Goal: Information Seeking & Learning: Learn about a topic

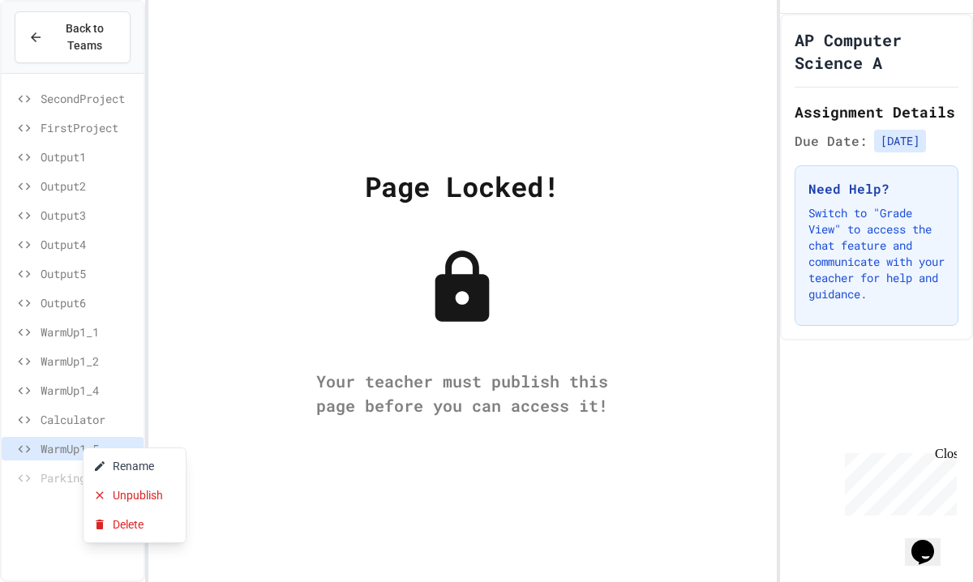
click at [55, 469] on div at bounding box center [486, 291] width 973 height 582
click at [28, 529] on div at bounding box center [486, 291] width 973 height 582
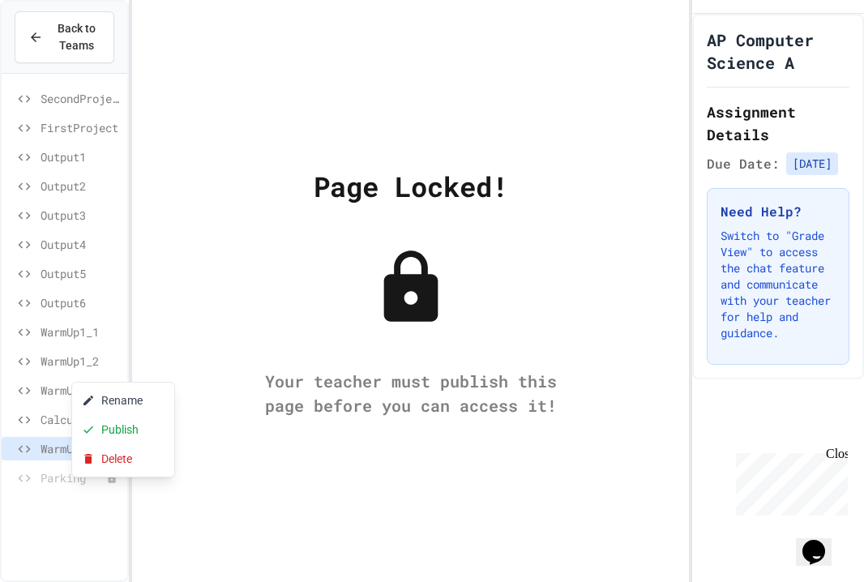
click at [35, 458] on div at bounding box center [432, 291] width 864 height 582
click at [46, 446] on div at bounding box center [432, 291] width 864 height 582
click at [45, 446] on div at bounding box center [432, 291] width 864 height 582
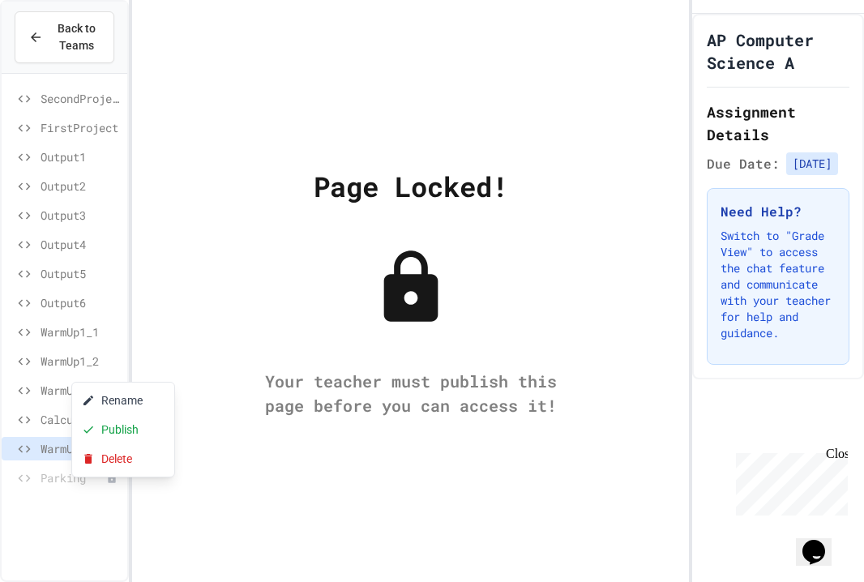
click at [45, 446] on div at bounding box center [432, 291] width 864 height 582
click at [93, 399] on icon at bounding box center [88, 400] width 13 height 13
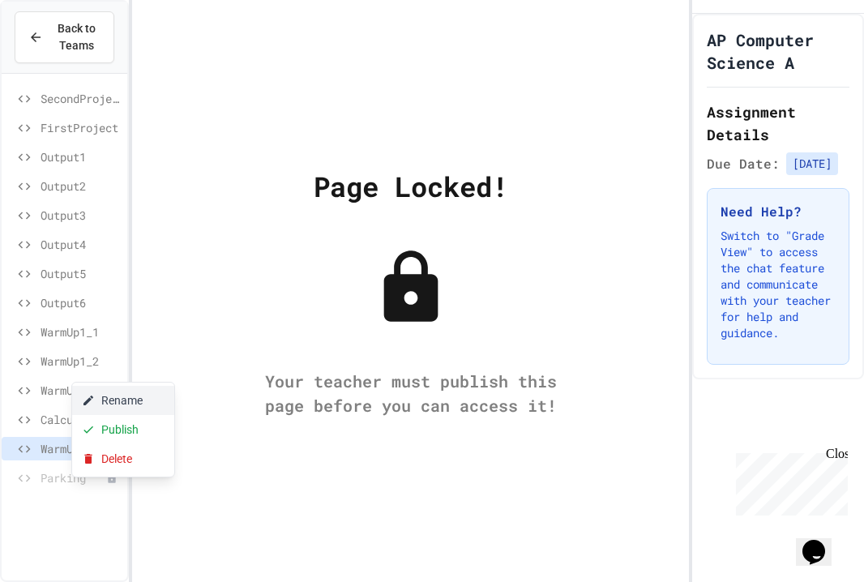
click at [119, 399] on button "Rename" at bounding box center [123, 400] width 102 height 29
click at [129, 394] on button "Rename" at bounding box center [123, 400] width 102 height 29
click at [255, 349] on div "Page Locked! Your teacher must publish this page before you can access it!" at bounding box center [411, 291] width 558 height 582
click at [437, 208] on div "Page Locked! Your teacher must publish this page before you can access it!" at bounding box center [411, 291] width 558 height 582
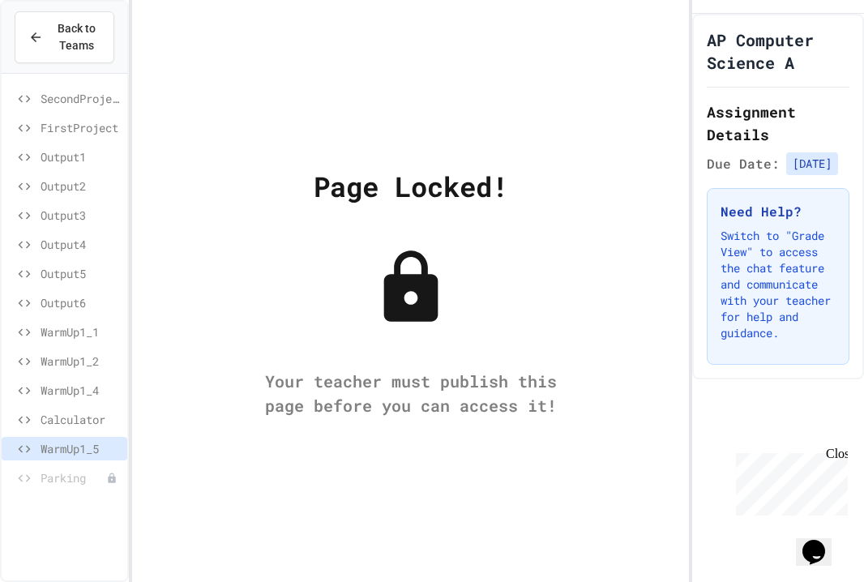
click at [546, 194] on div "Page Locked! Your teacher must publish this page before you can access it!" at bounding box center [411, 291] width 558 height 582
drag, startPoint x: 785, startPoint y: 80, endPoint x: 747, endPoint y: 24, distance: 67.7
click at [747, 24] on div "AP Computer Science A Assignment Details Due Date: [DATE] Need Help? Switch to …" at bounding box center [778, 197] width 172 height 366
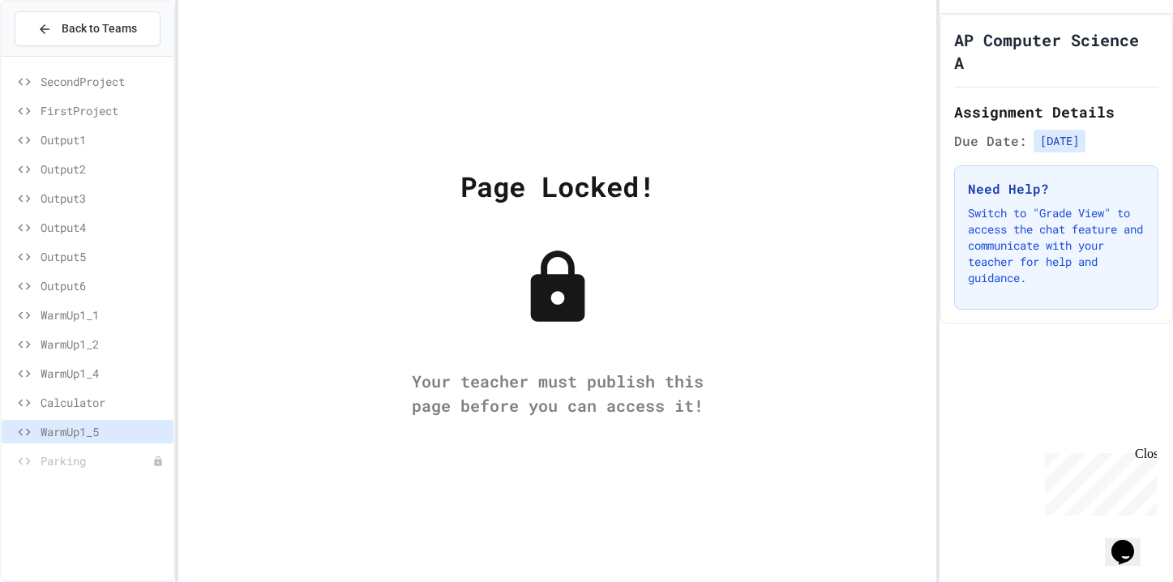
click at [81, 401] on span "Calculator" at bounding box center [104, 402] width 126 height 17
click at [75, 430] on span "WarmUp1_5" at bounding box center [104, 431] width 126 height 17
click at [80, 401] on span "Calculator" at bounding box center [104, 402] width 126 height 17
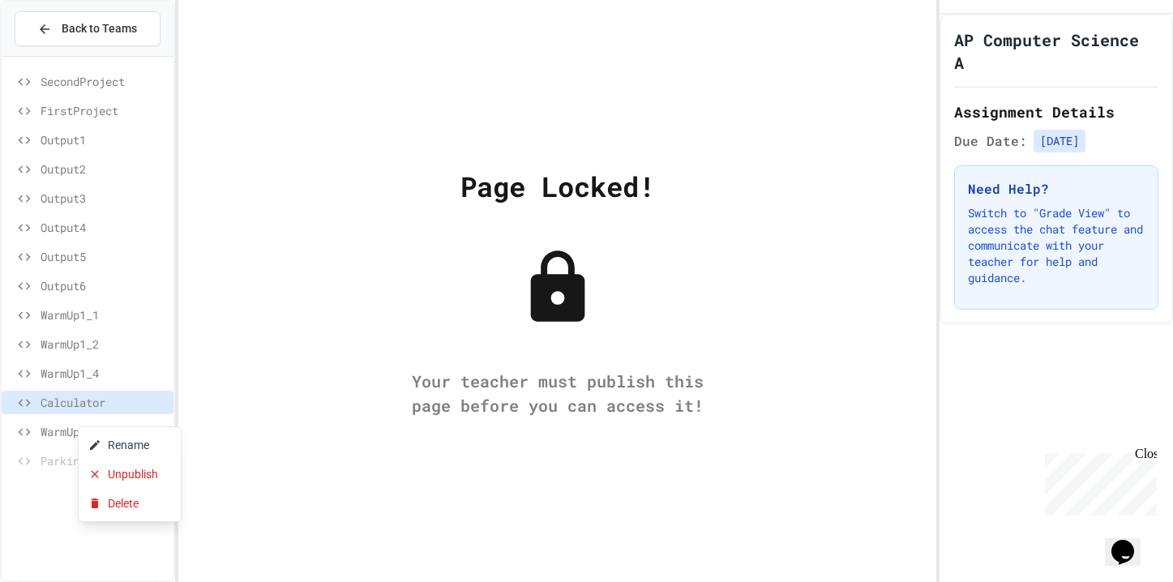
click at [189, 376] on div at bounding box center [586, 291] width 1173 height 582
click at [106, 377] on span "WarmUp1_4" at bounding box center [104, 373] width 126 height 17
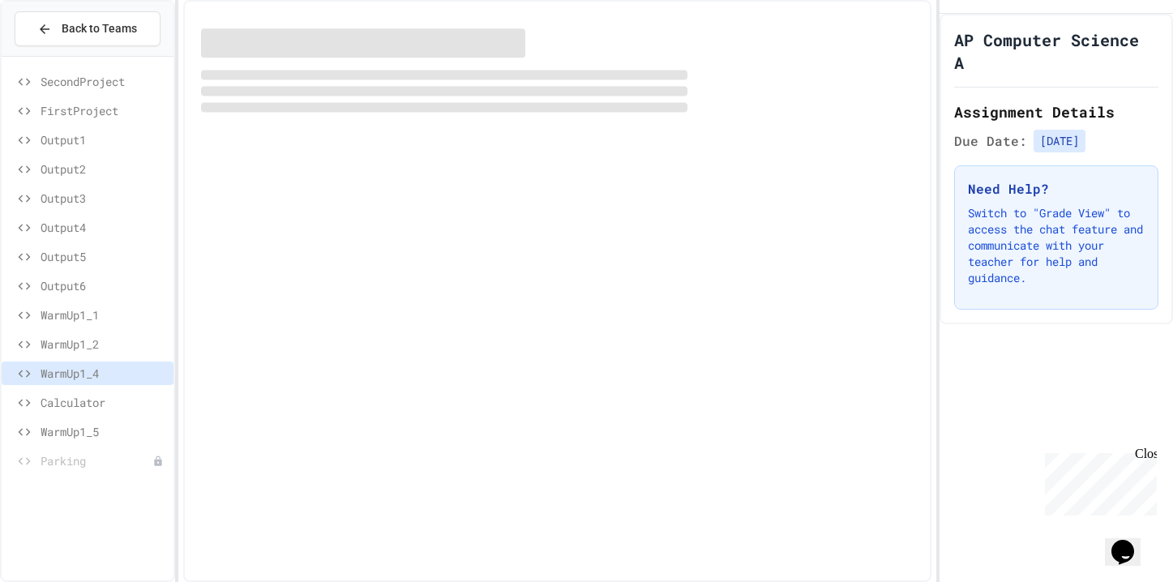
click at [97, 320] on span "WarmUp1_1" at bounding box center [104, 314] width 126 height 17
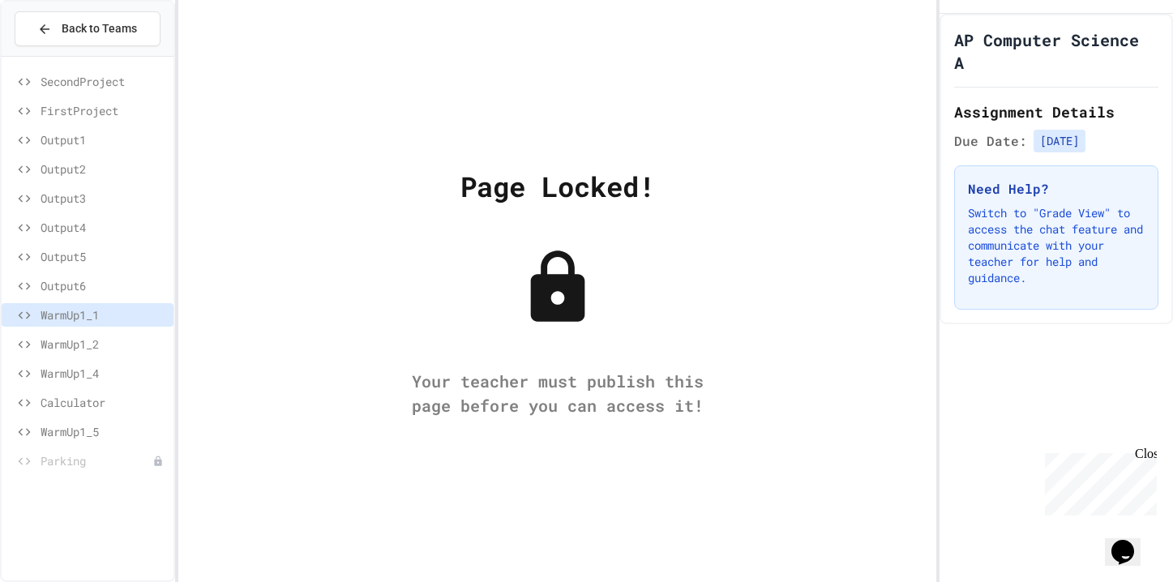
click at [92, 296] on div "Output6" at bounding box center [88, 286] width 172 height 24
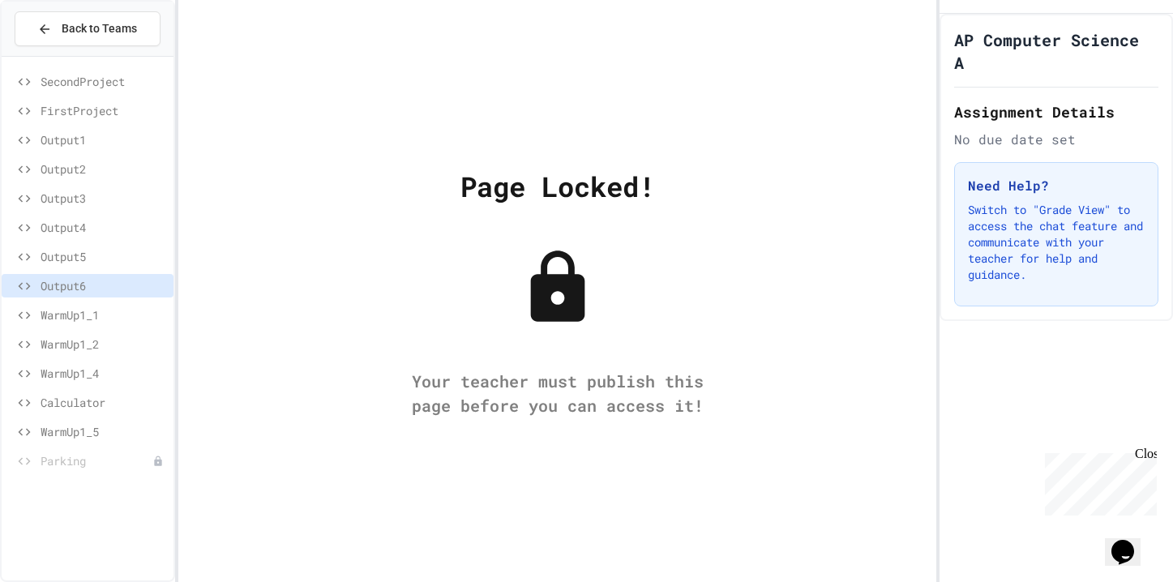
click at [91, 247] on div "Output5" at bounding box center [88, 257] width 172 height 24
click at [88, 290] on span "Output6" at bounding box center [104, 285] width 126 height 17
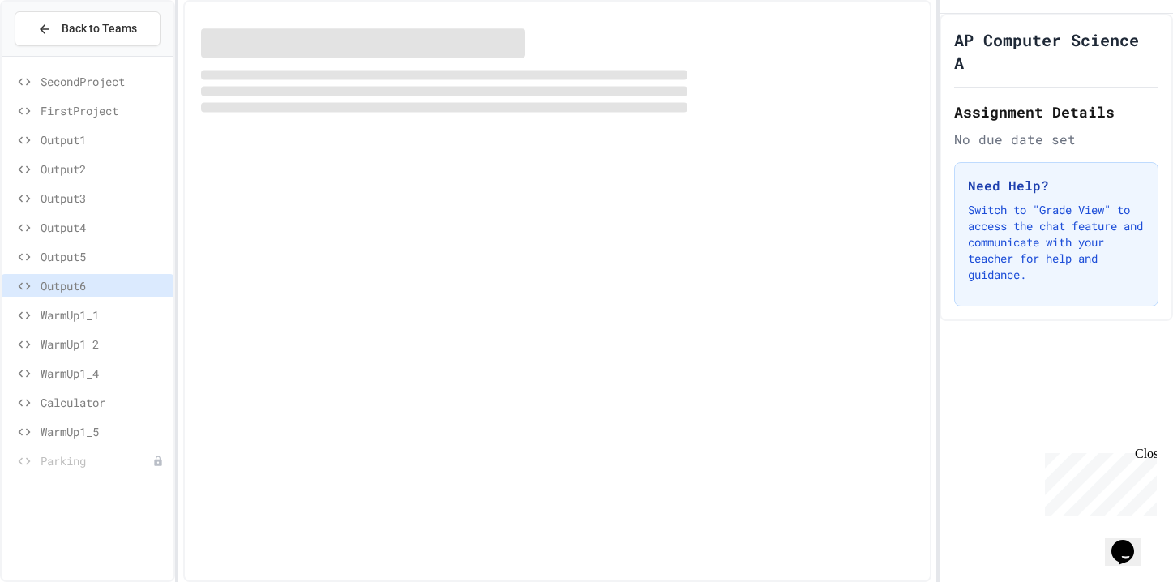
click at [79, 308] on span "WarmUp1_1" at bounding box center [104, 314] width 126 height 17
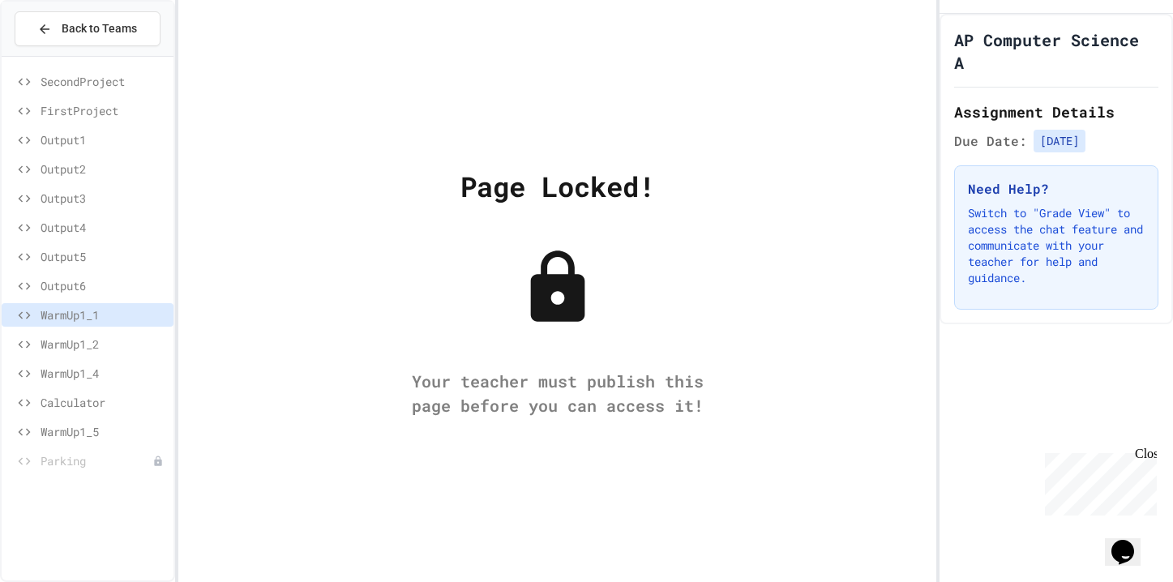
click at [58, 176] on span "Output2" at bounding box center [104, 169] width 126 height 17
click at [62, 216] on div "Output4" at bounding box center [88, 228] width 172 height 24
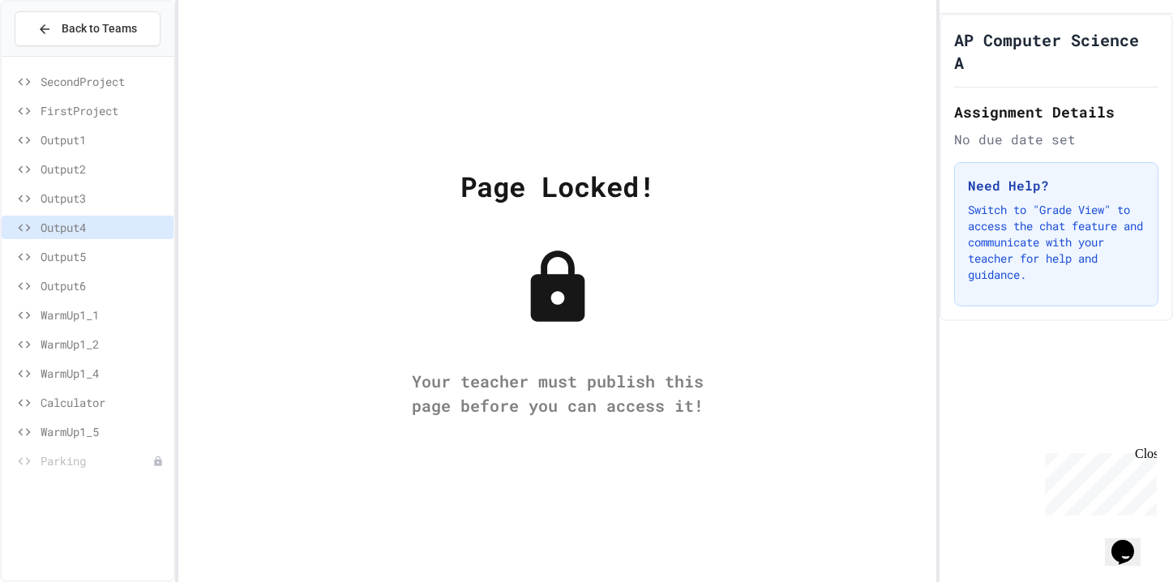
click at [77, 259] on span "Output5" at bounding box center [104, 256] width 126 height 17
click at [74, 263] on span "Output5" at bounding box center [104, 256] width 126 height 17
click at [62, 227] on span "Output4" at bounding box center [104, 227] width 126 height 17
click at [65, 246] on div "Output5" at bounding box center [88, 257] width 172 height 24
click at [63, 224] on span "Output4" at bounding box center [104, 227] width 126 height 17
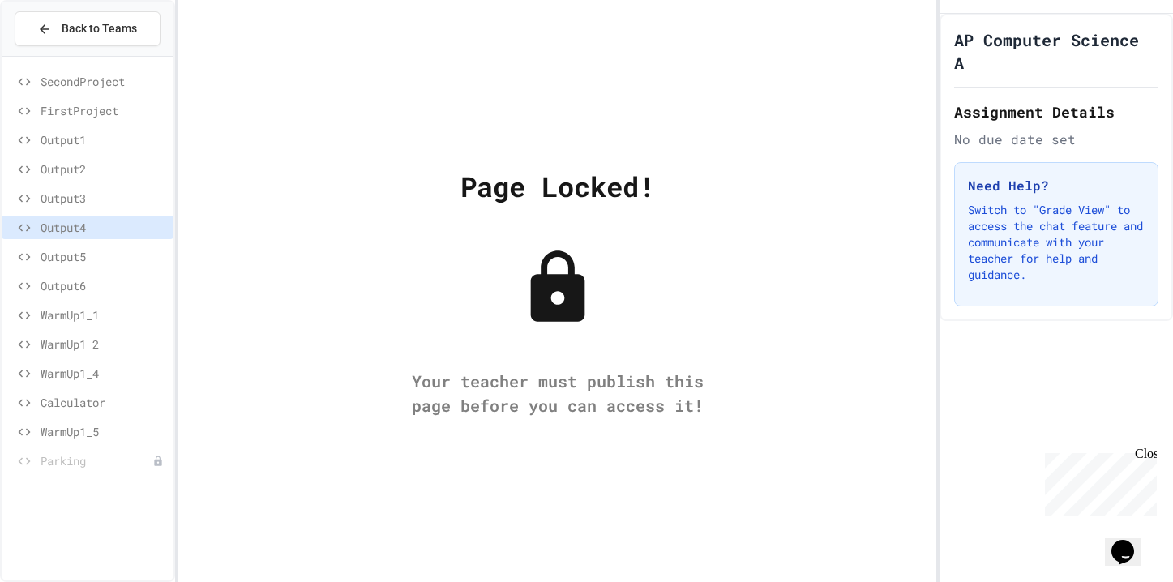
click at [57, 196] on span "Output3" at bounding box center [104, 198] width 126 height 17
click at [58, 169] on span "Output2" at bounding box center [104, 169] width 126 height 17
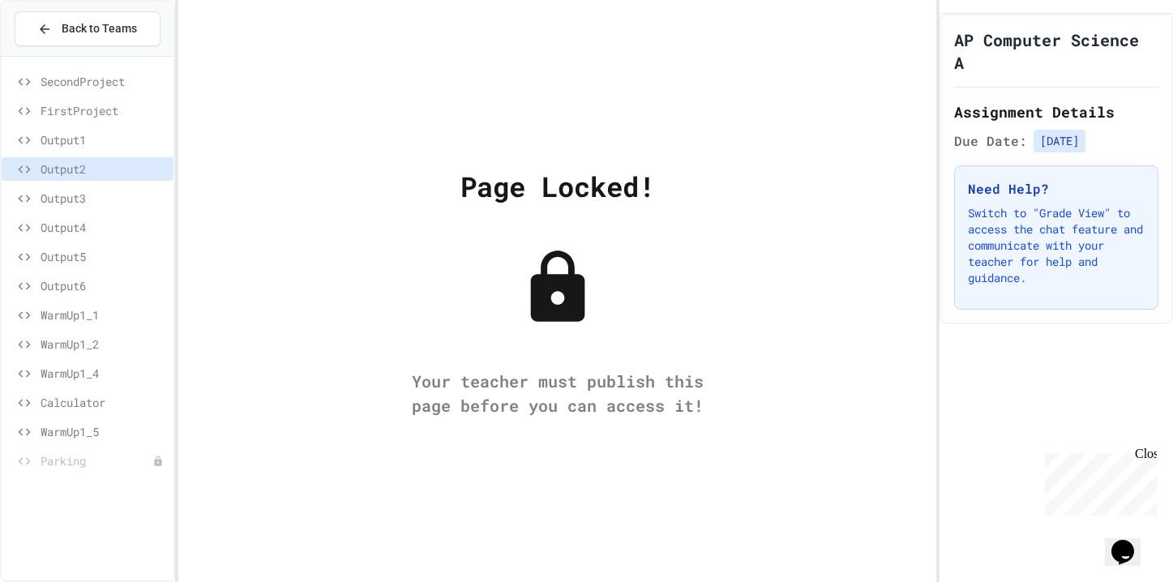
click at [71, 208] on div "Output3" at bounding box center [88, 198] width 172 height 24
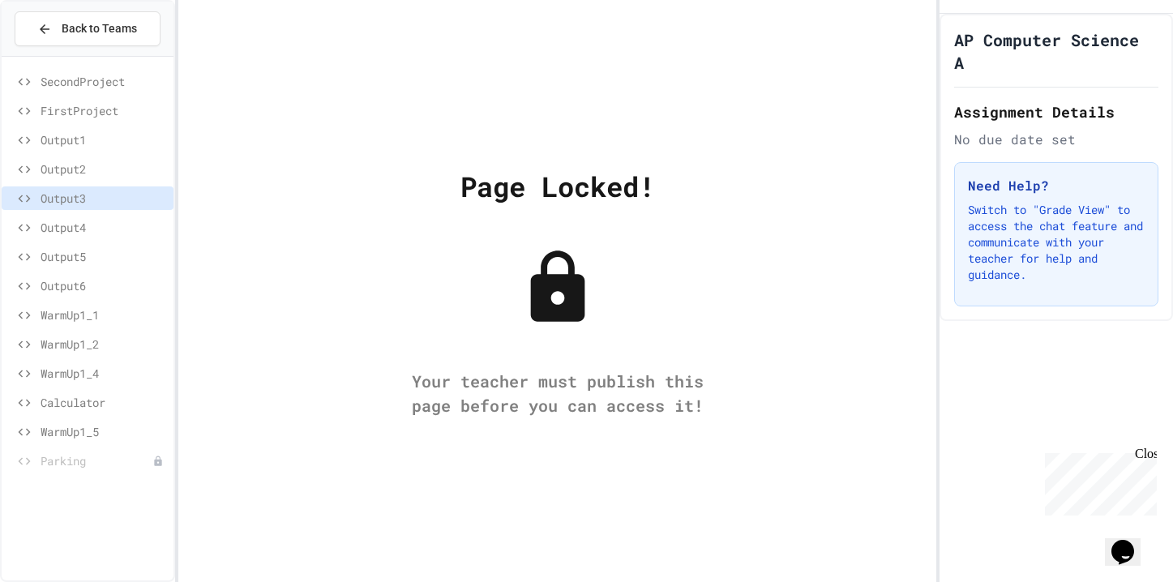
click at [71, 229] on span "Output4" at bounding box center [104, 227] width 126 height 17
click at [74, 257] on span "Output5" at bounding box center [104, 256] width 126 height 17
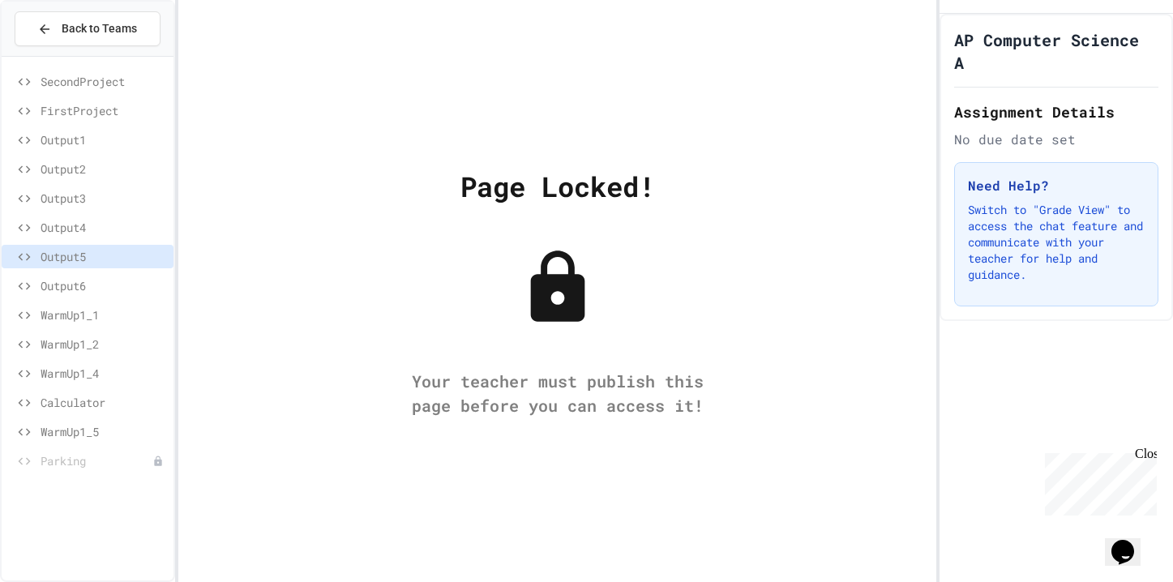
click at [71, 451] on div "Parking" at bounding box center [88, 461] width 172 height 24
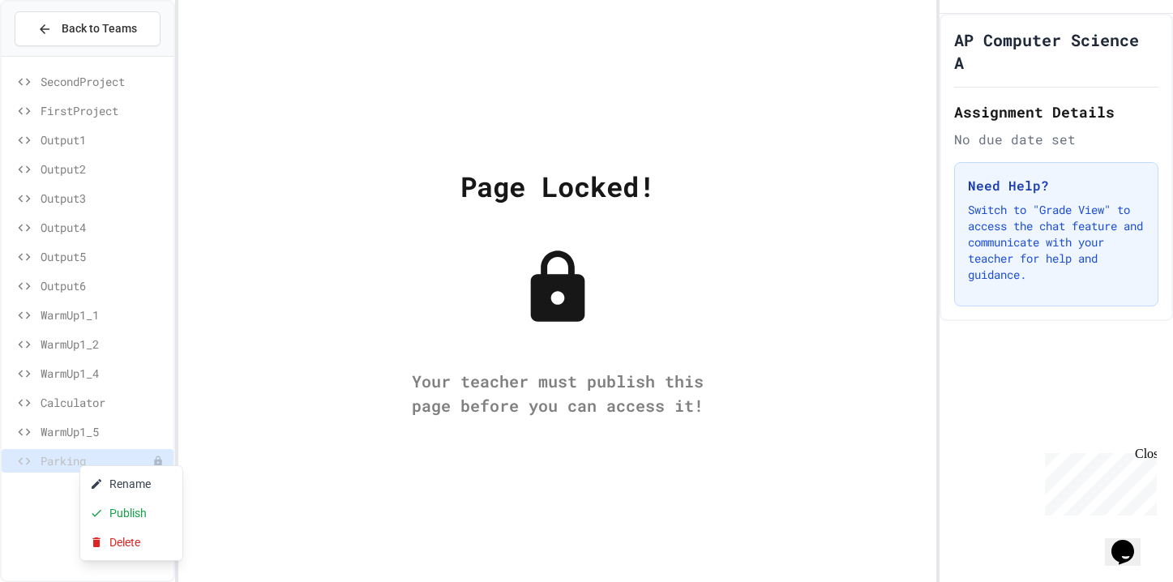
click at [250, 407] on div at bounding box center [586, 291] width 1173 height 582
click at [866, 454] on div "Close" at bounding box center [1145, 457] width 20 height 20
click at [109, 429] on span "WarmUp1_5" at bounding box center [104, 431] width 126 height 17
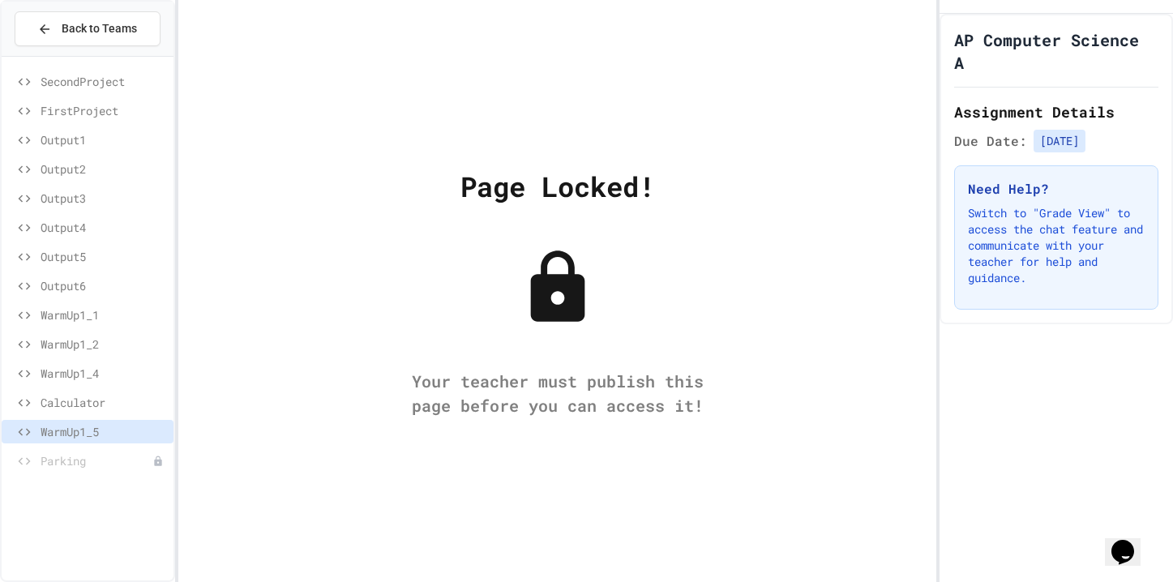
click at [112, 466] on span "Parking" at bounding box center [97, 460] width 112 height 17
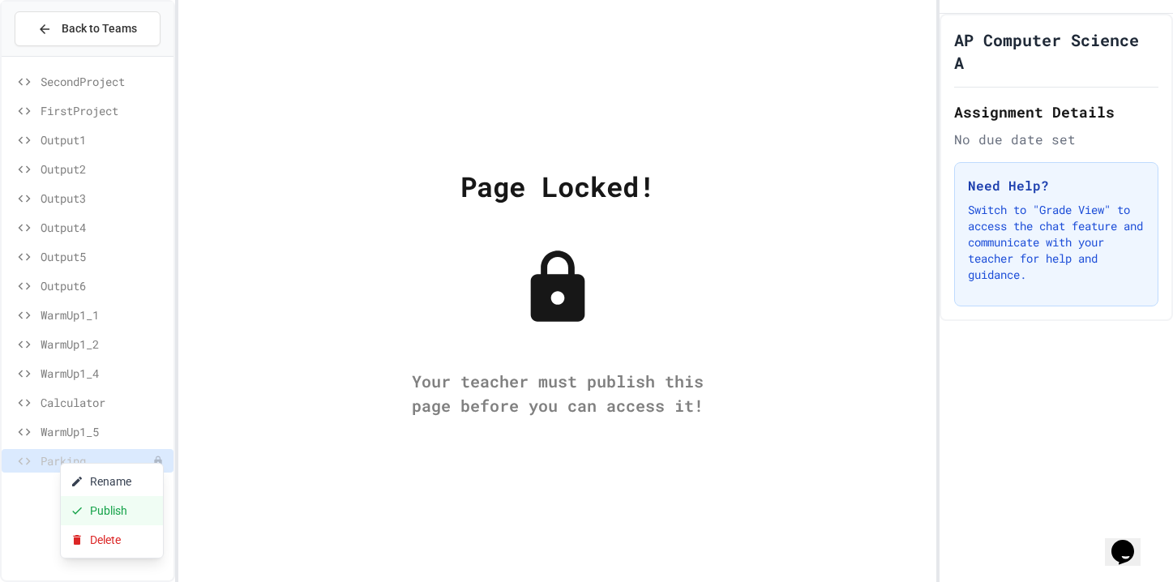
click at [87, 508] on button "Publish" at bounding box center [112, 510] width 102 height 29
click at [129, 506] on icon at bounding box center [128, 505] width 13 height 13
click at [125, 479] on button "Rename" at bounding box center [140, 477] width 102 height 29
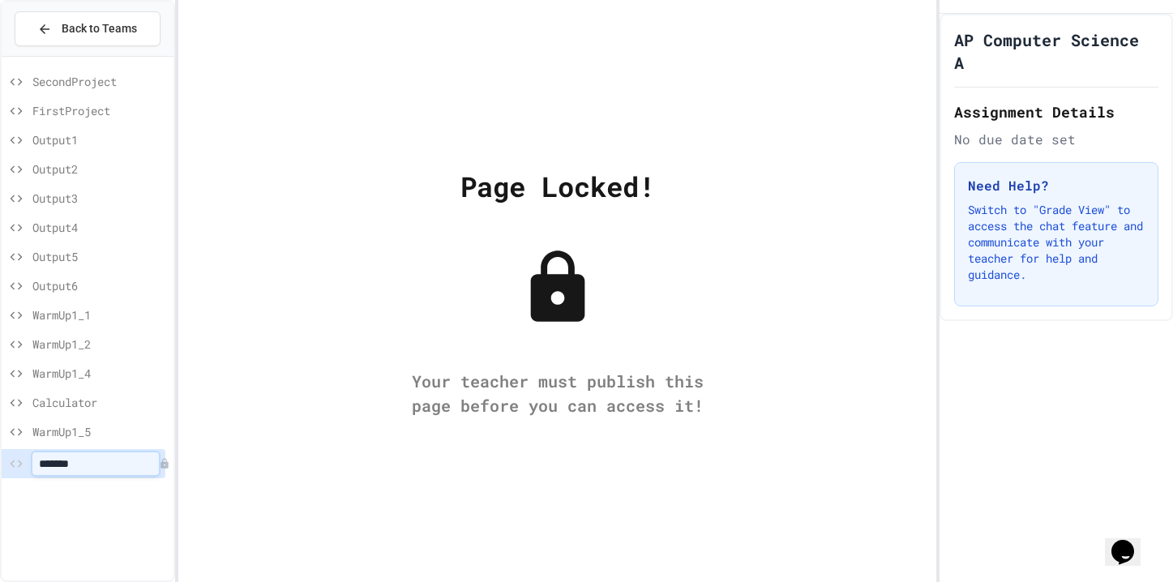
type input "********"
click at [298, 191] on div at bounding box center [586, 291] width 1173 height 582
